Goal: Transaction & Acquisition: Purchase product/service

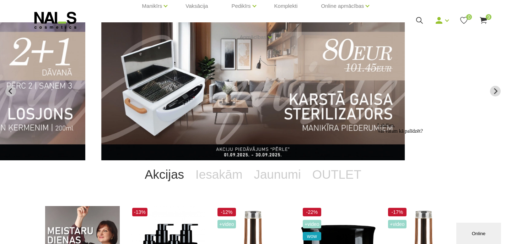
scroll to position [27, 0]
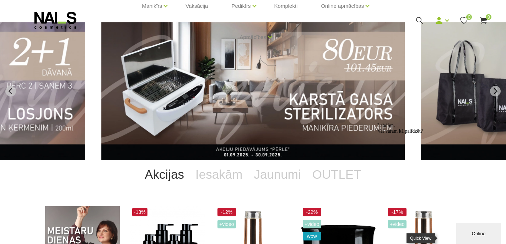
click at [470, 233] on div "Online" at bounding box center [478, 233] width 34 height 5
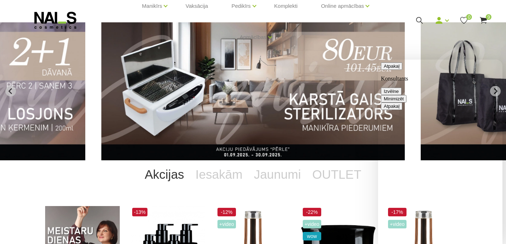
click at [406, 95] on button "Minimizēt" at bounding box center [394, 98] width 26 height 7
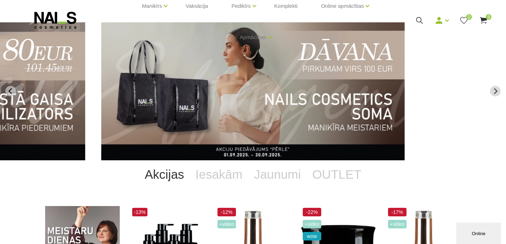
click at [225, 123] on img "7 of 12" at bounding box center [252, 91] width 303 height 138
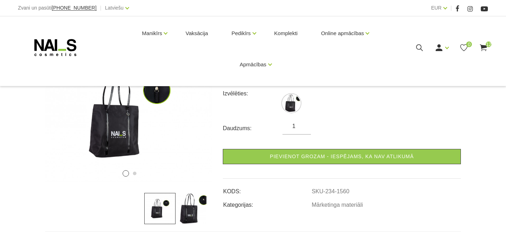
scroll to position [103, 0]
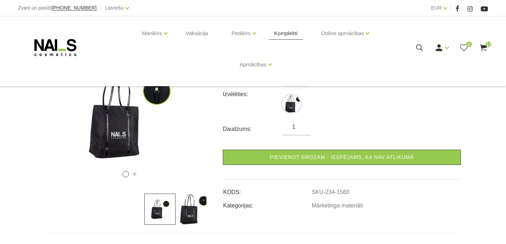
click at [282, 35] on link "Komplekti" at bounding box center [285, 33] width 35 height 34
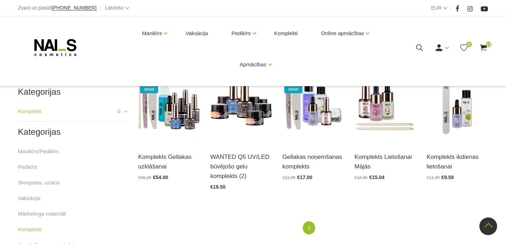
scroll to position [151, 0]
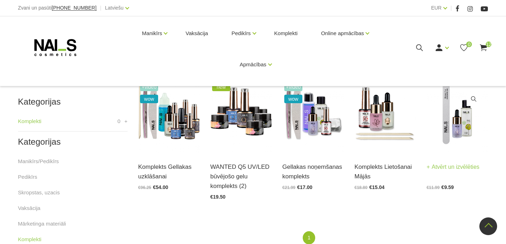
click at [433, 171] on link "Atvērt un izvēlēties" at bounding box center [452, 167] width 53 height 10
click at [462, 119] on img at bounding box center [456, 111] width 61 height 84
click at [448, 166] on link "Atvērt un izvēlēties" at bounding box center [452, 167] width 53 height 10
